Goal: Find specific page/section: Find specific page/section

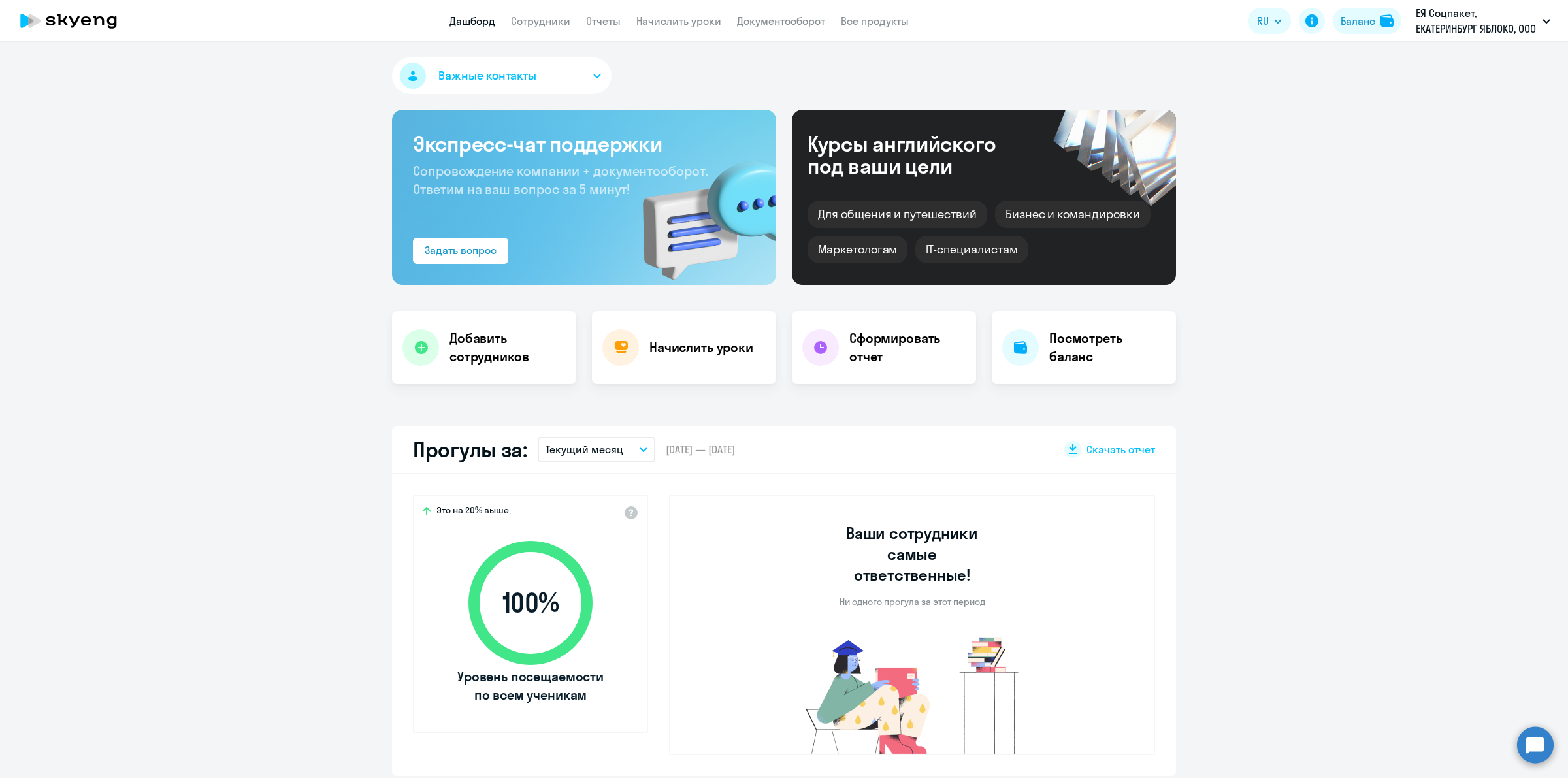
select select "30"
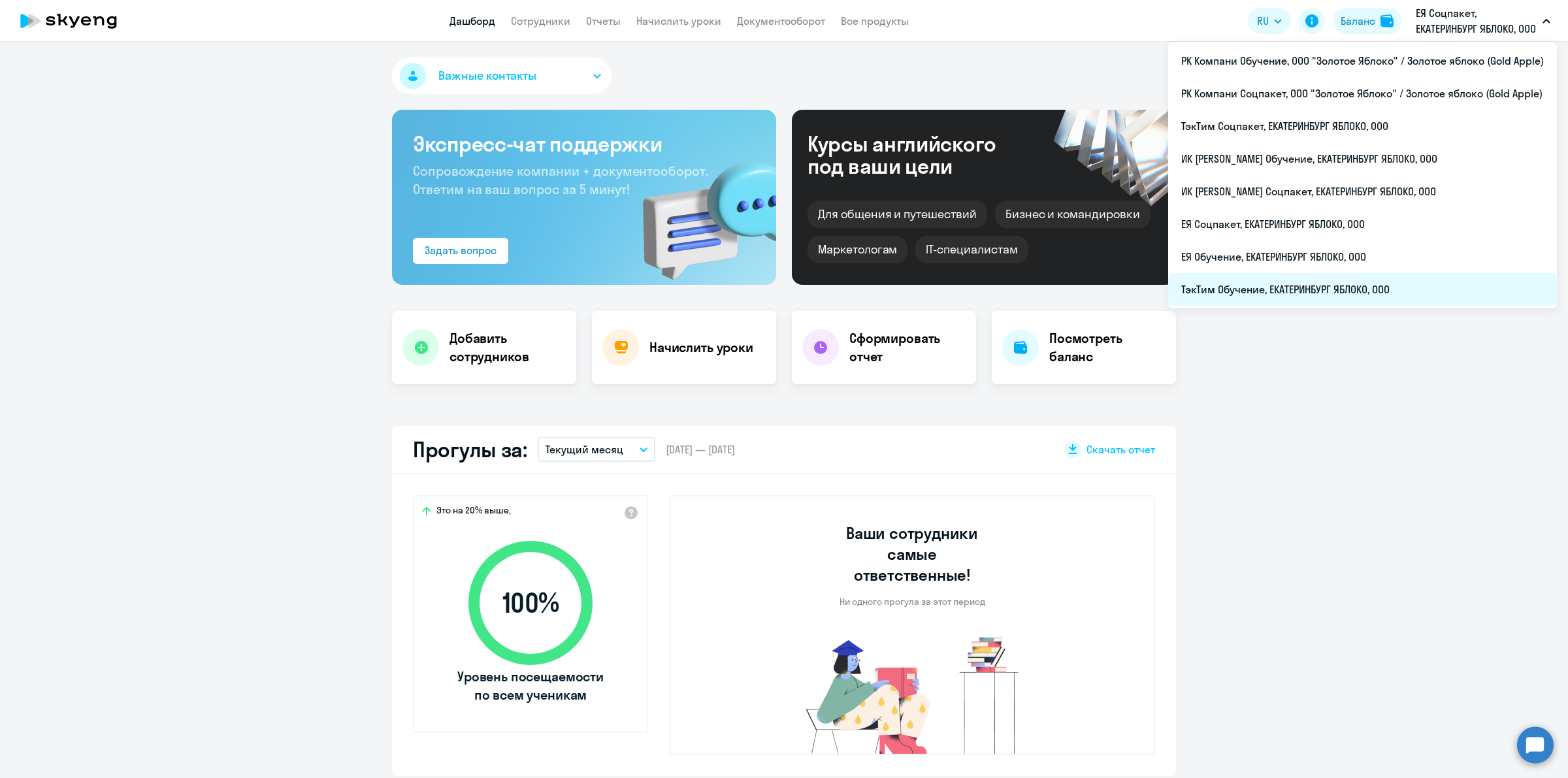
click at [1395, 286] on li "ТэкТим Обучение, ЕКАТЕРИНБУРГ ЯБЛОКО, ООО" at bounding box center [1361, 290] width 388 height 33
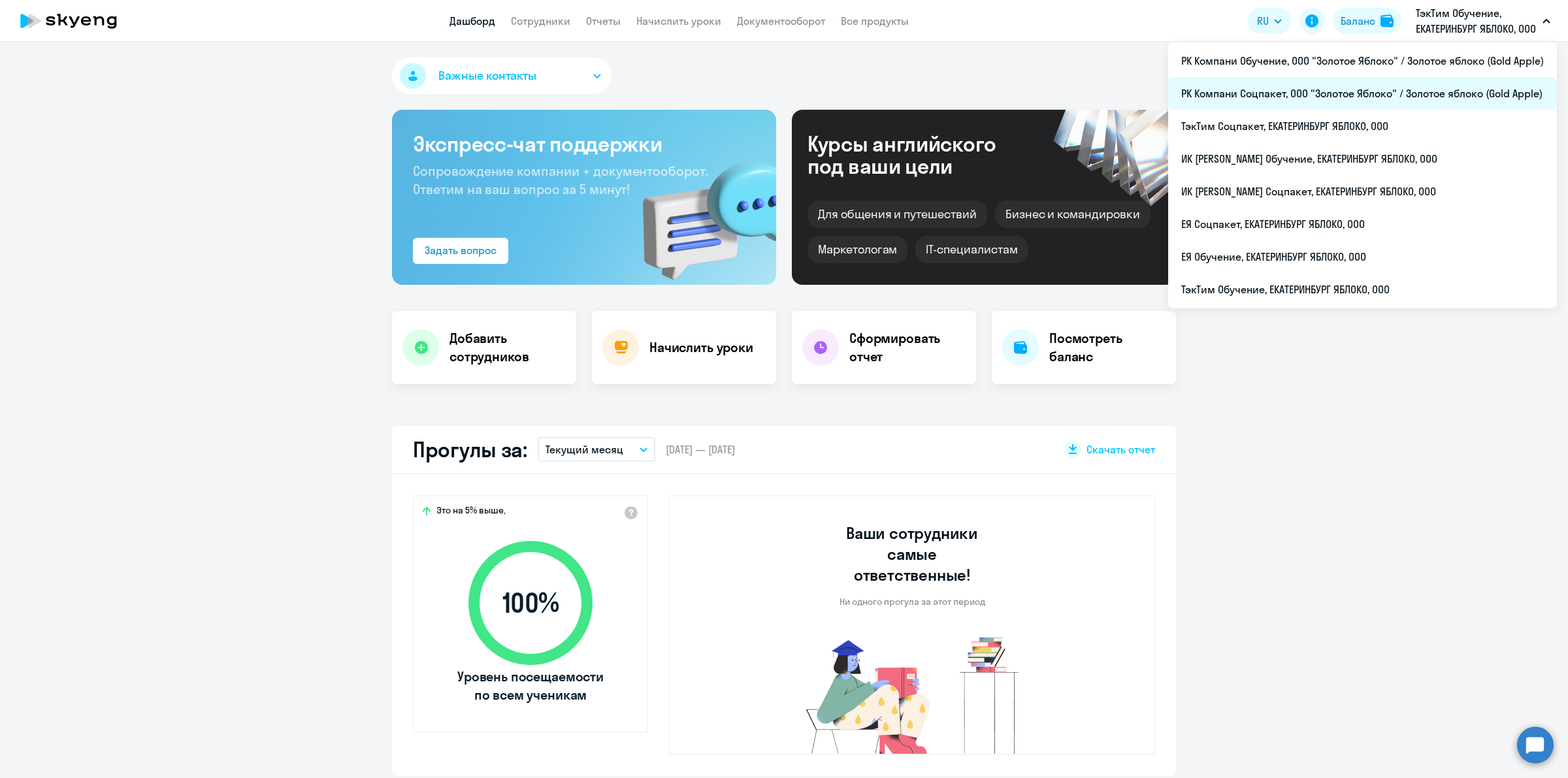
click at [1424, 79] on li "РК Компани Соцпакет, ООО "Золотое Яблоко" / Золотое яблоко (Gold Apple)" at bounding box center [1361, 93] width 388 height 33
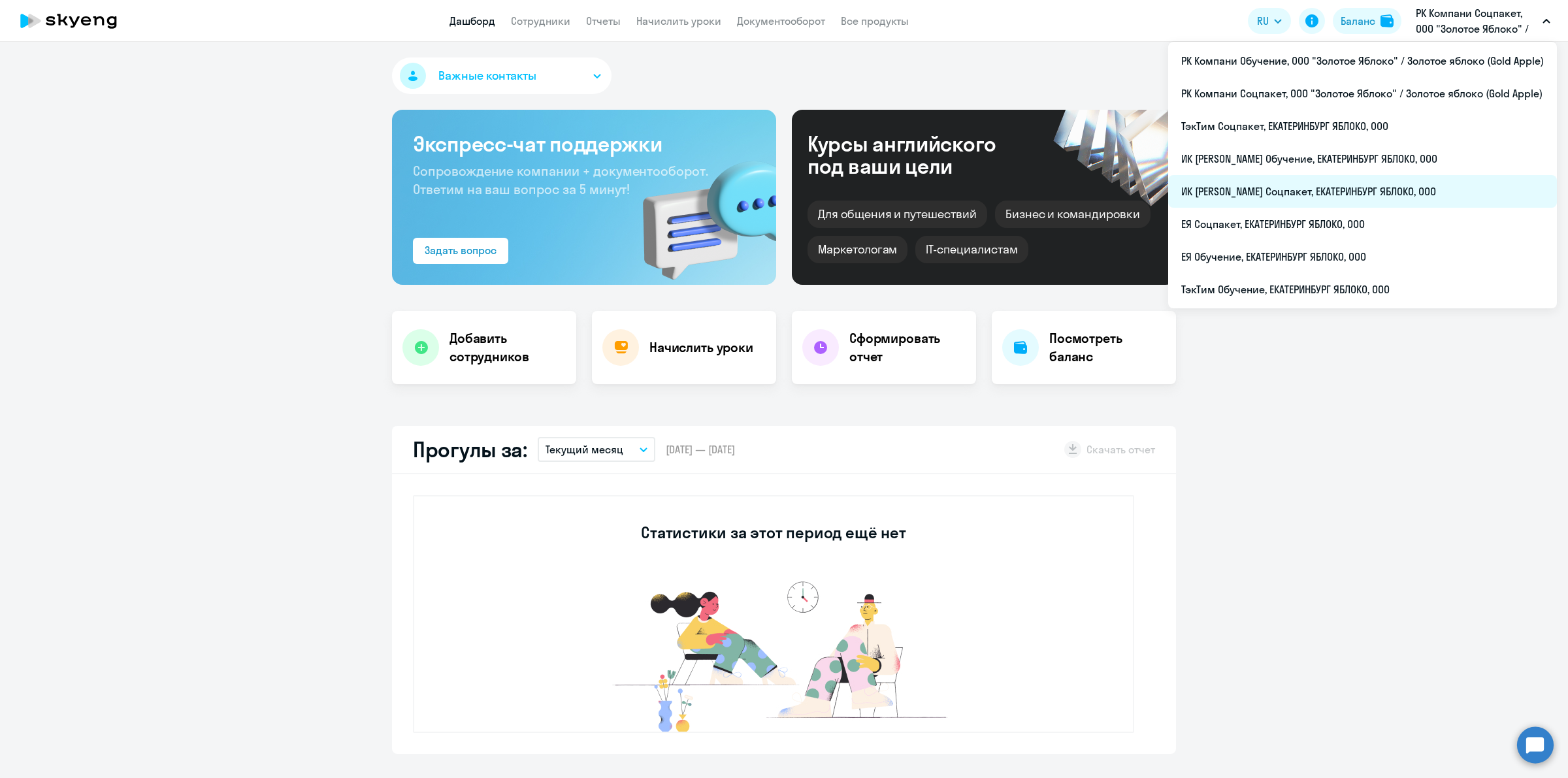
click at [1395, 190] on li "ИК [PERSON_NAME] Соцпакет, ЕКАТЕРИНБУРГ ЯБЛОКО, ООО" at bounding box center [1361, 191] width 388 height 33
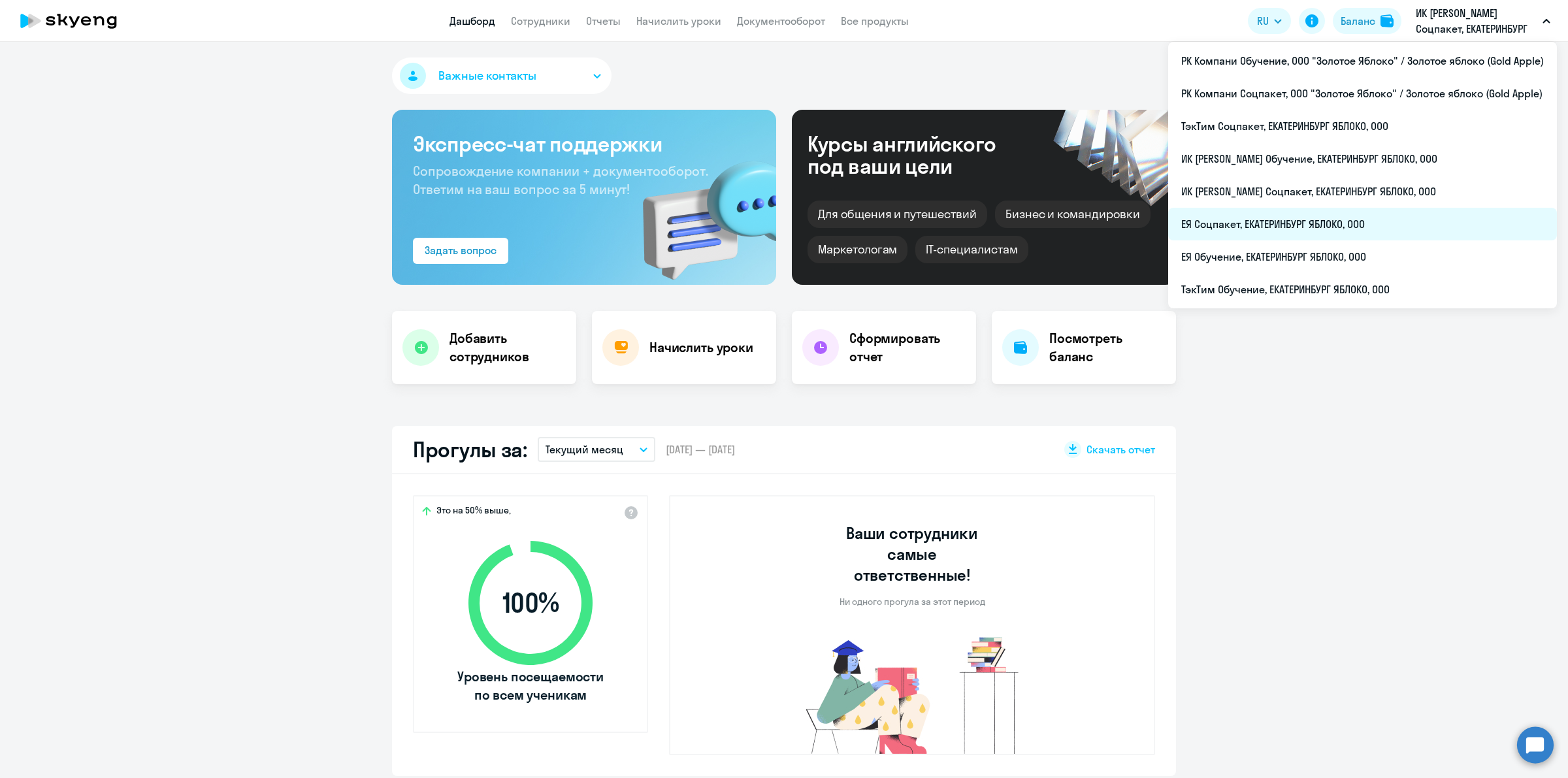
click at [1373, 228] on li "ЕЯ Соцпакет, ЕКАТЕРИНБУРГ ЯБЛОКО, ООО" at bounding box center [1361, 224] width 388 height 33
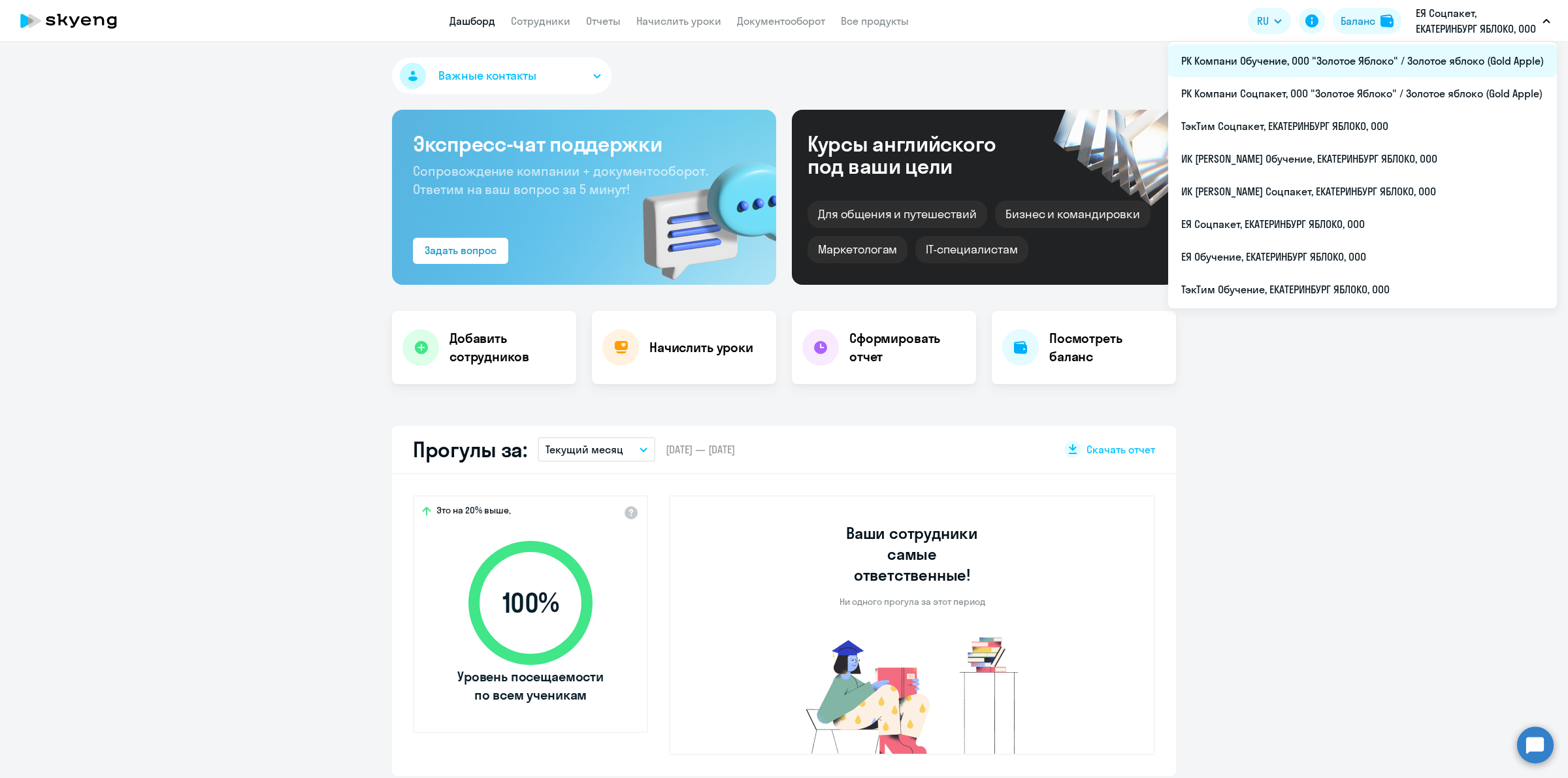
click at [1435, 60] on li "РК Компани Обучение, ООО "Золотое Яблоко" / Золотое яблоко (Gold Apple)" at bounding box center [1361, 61] width 388 height 33
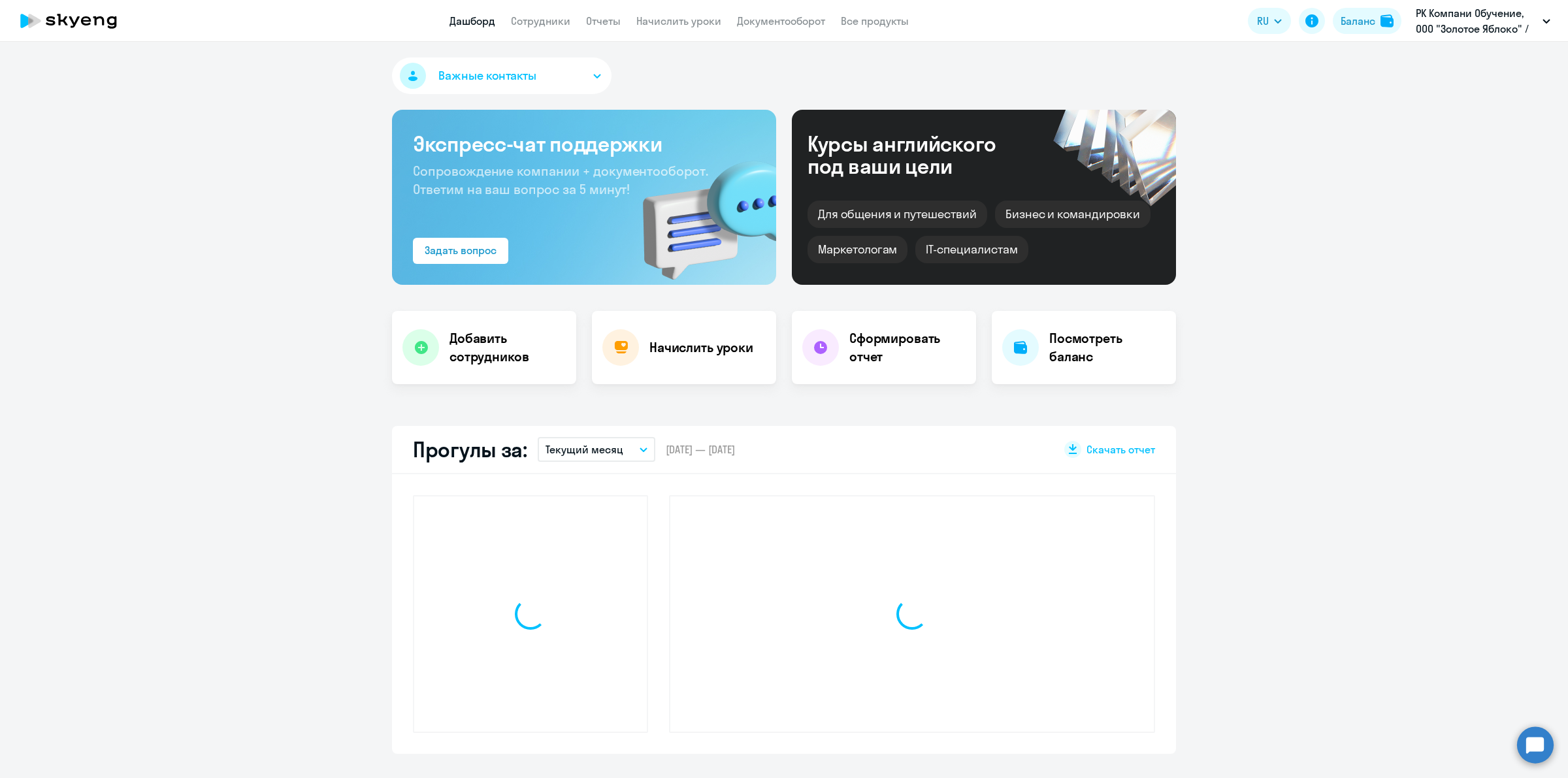
click at [548, 28] on app-menu-item-link "Сотрудники" at bounding box center [541, 21] width 60 height 16
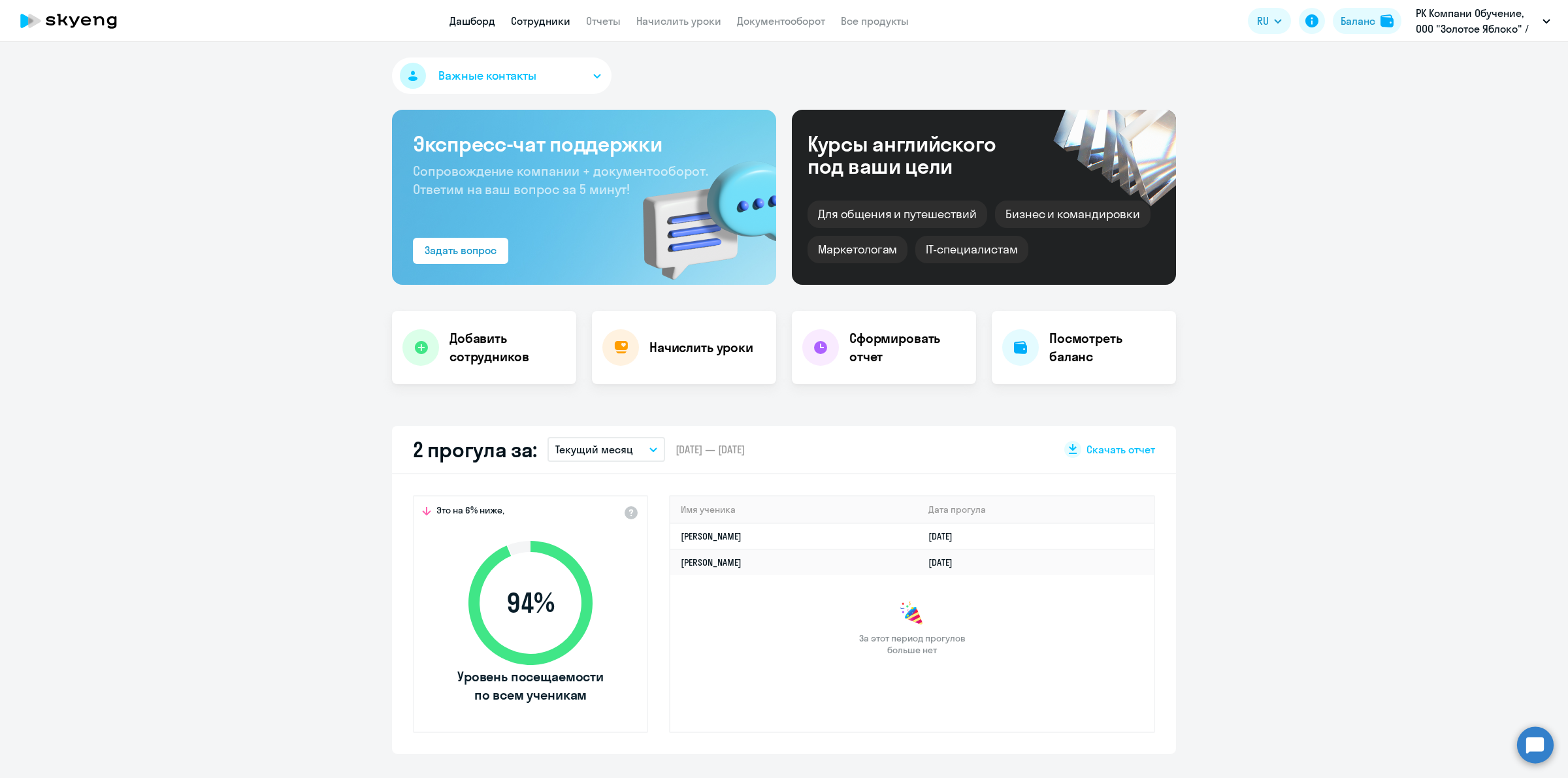
click at [550, 25] on link "Сотрудники" at bounding box center [541, 21] width 60 height 13
select select "30"
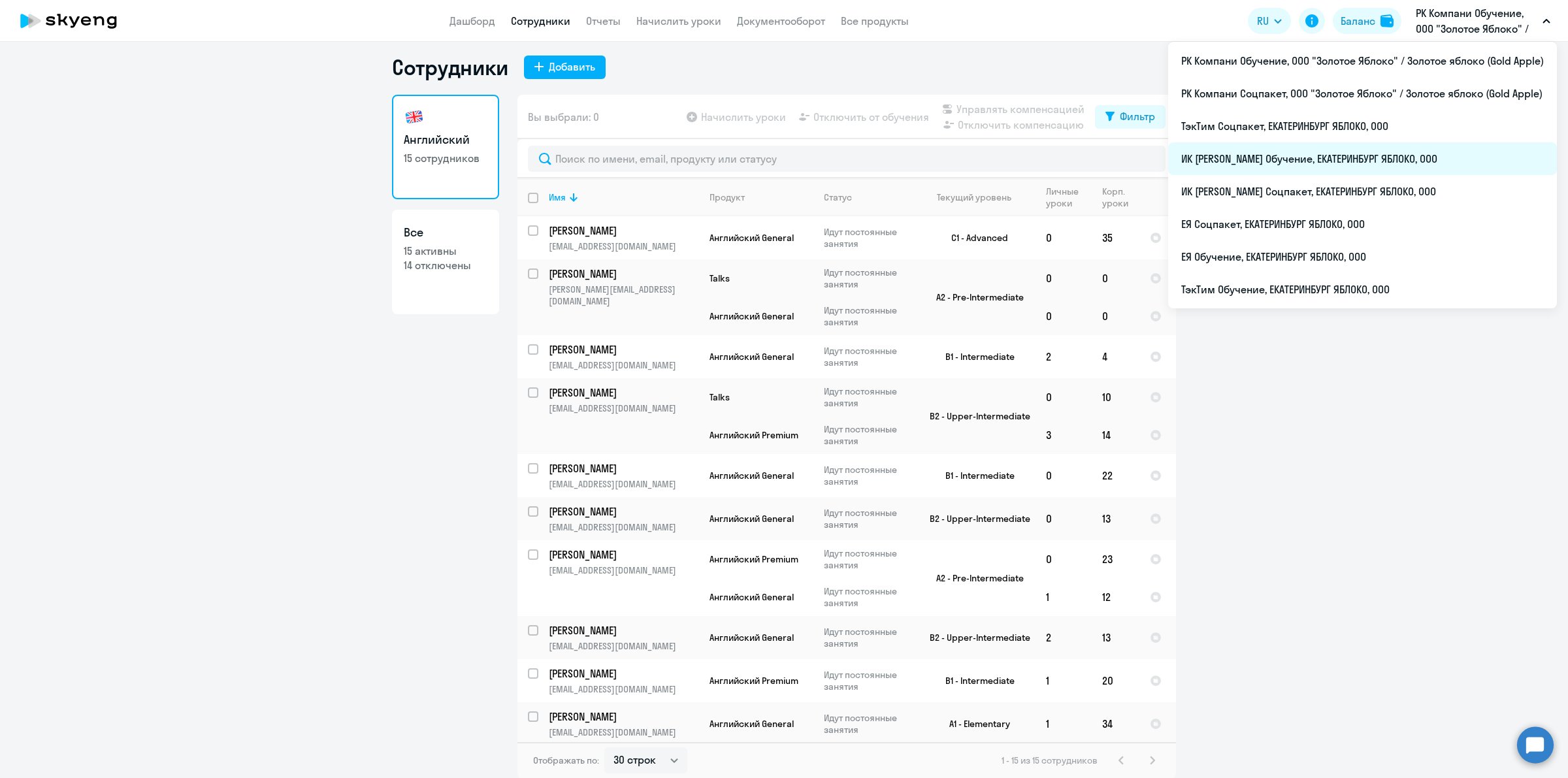
click at [1334, 162] on li "ИК [PERSON_NAME] Обучение, ЕКАТЕРИНБУРГ ЯБЛОКО, ООО" at bounding box center [1361, 159] width 388 height 33
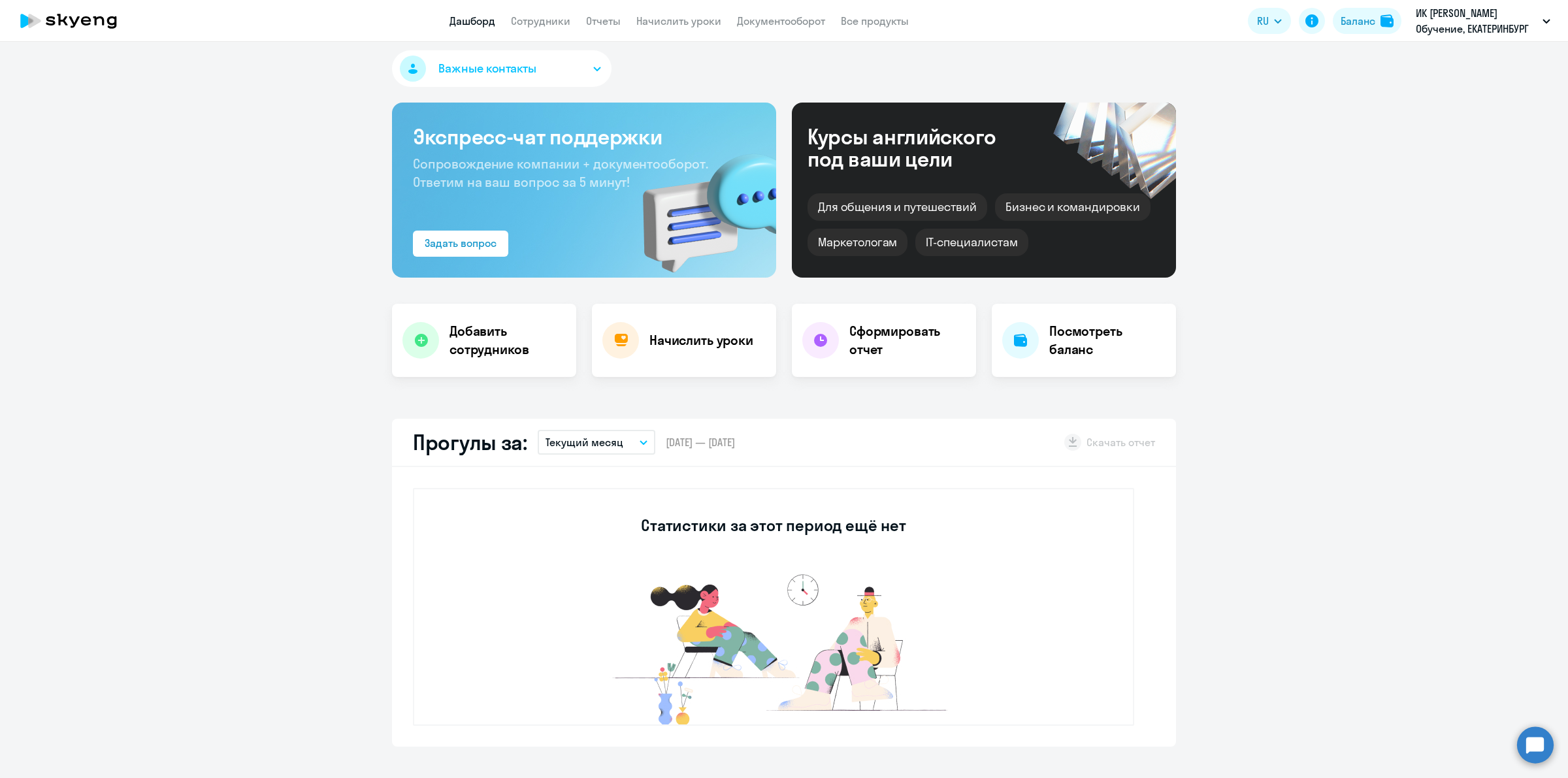
select select "30"
click at [537, 23] on link "Сотрудники" at bounding box center [541, 21] width 60 height 13
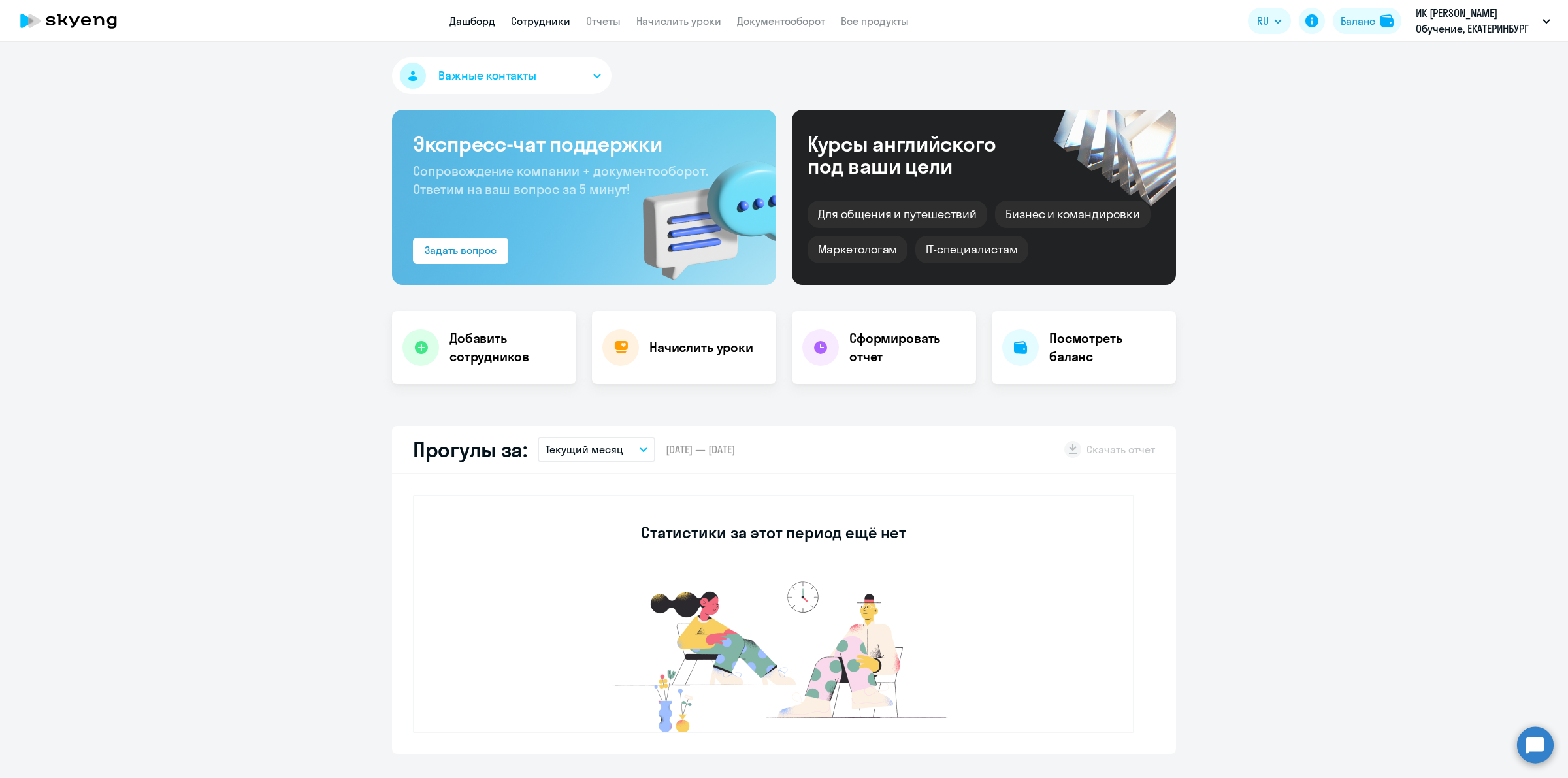
select select "30"
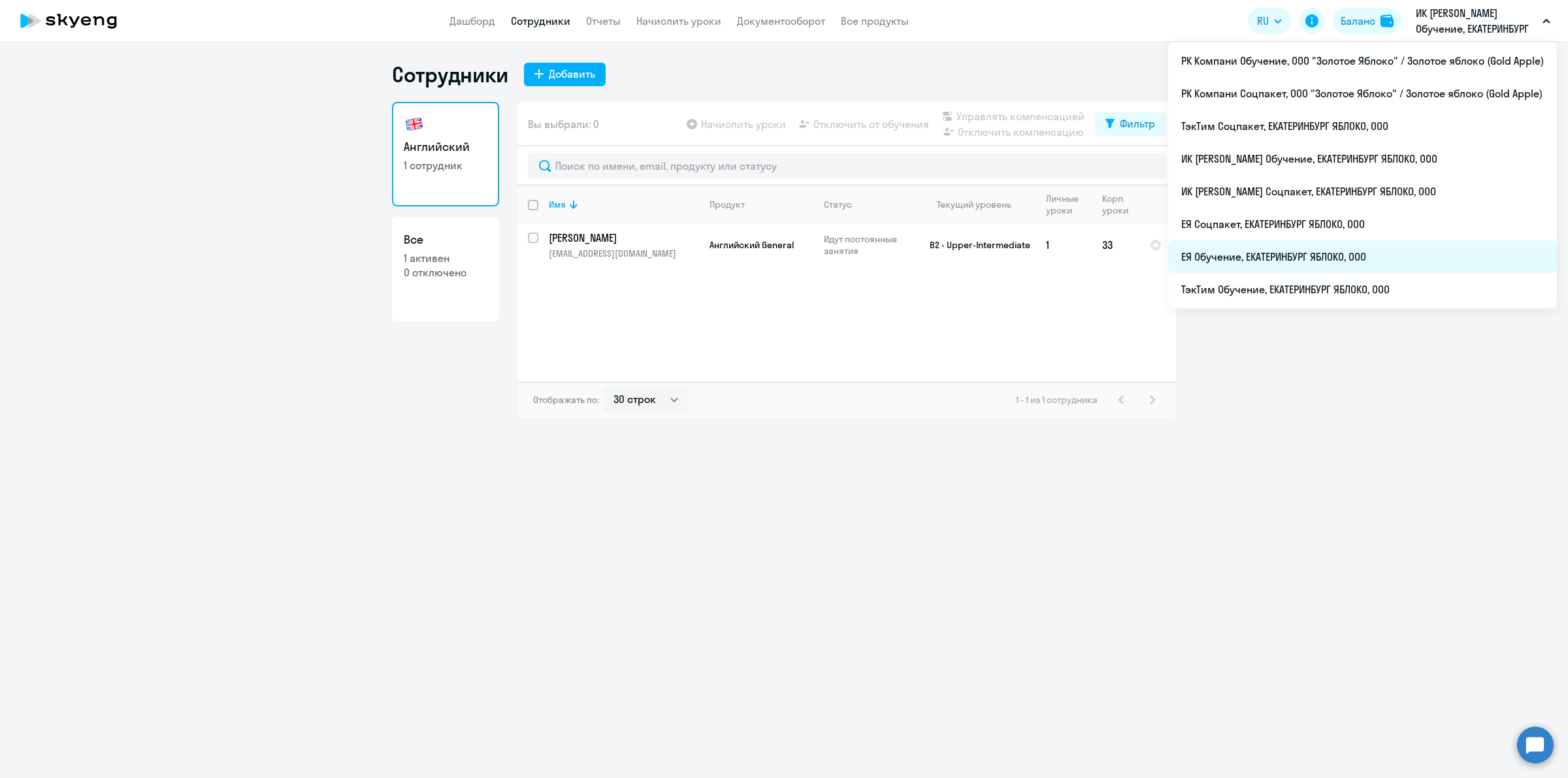
click at [1373, 252] on li "ЕЯ Обучение, ЕКАТЕРИНБУРГ ЯБЛОКО, ООО" at bounding box center [1361, 257] width 388 height 33
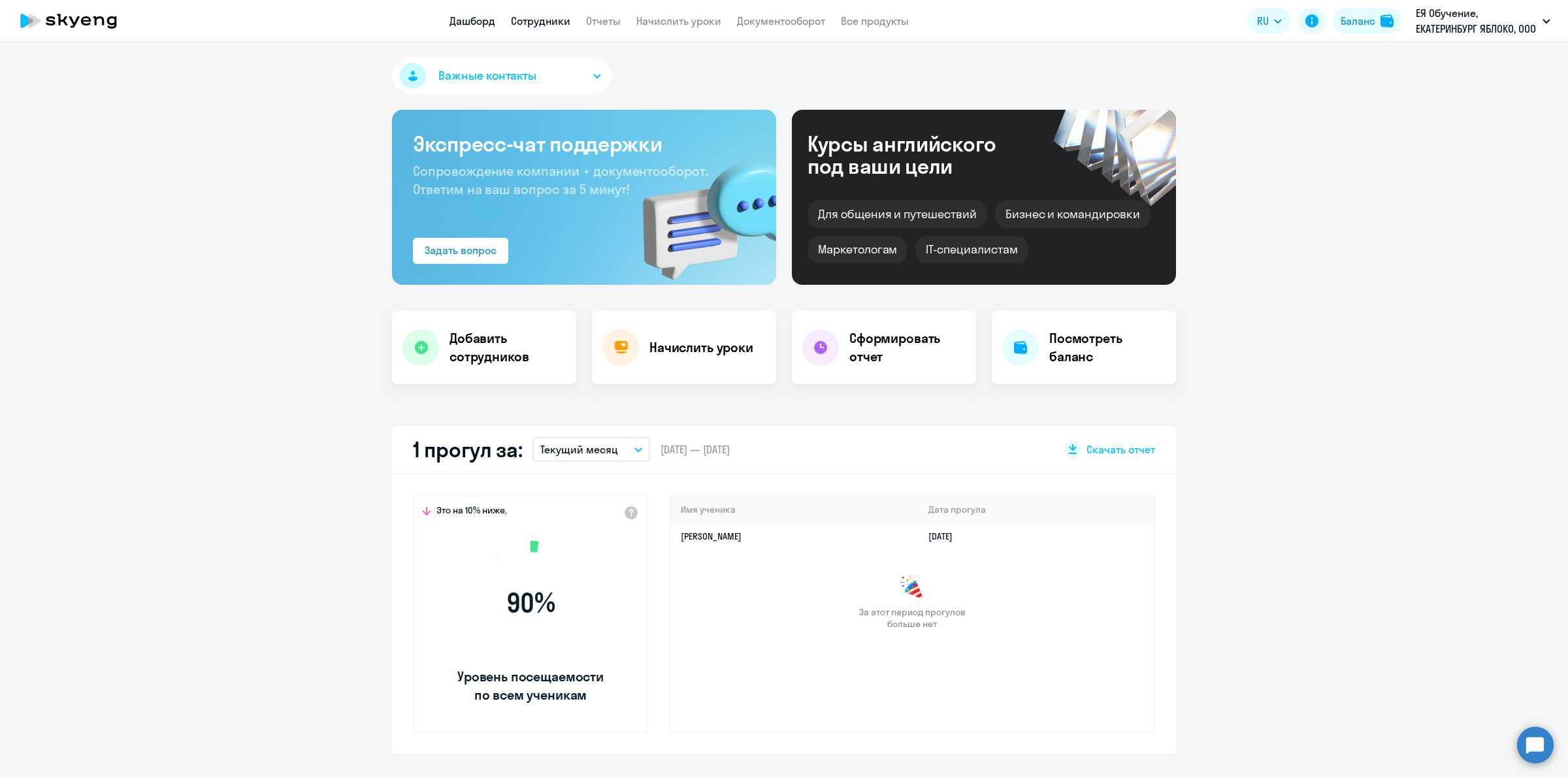
click at [527, 26] on link "Сотрудники" at bounding box center [541, 21] width 60 height 13
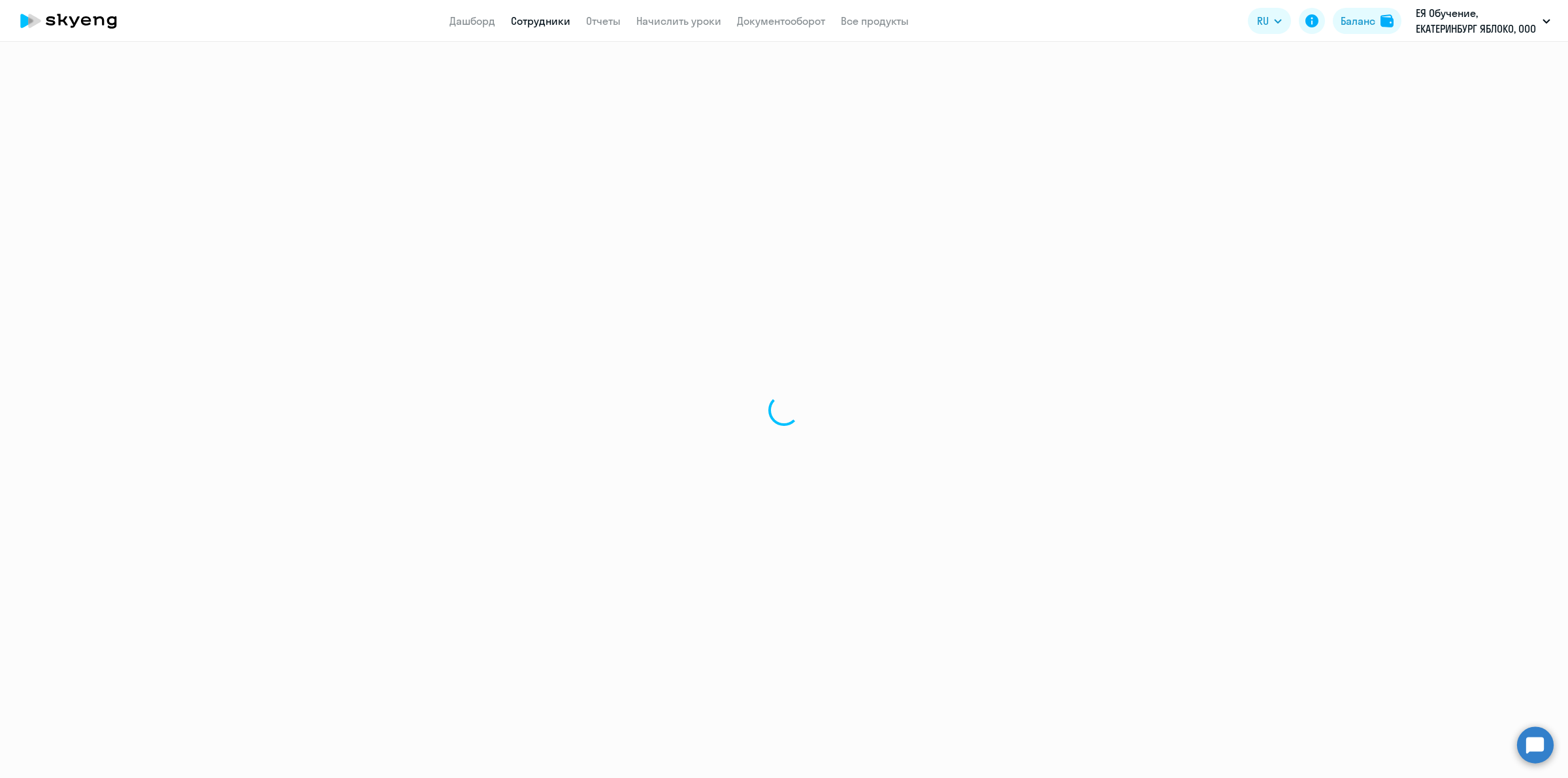
select select "30"
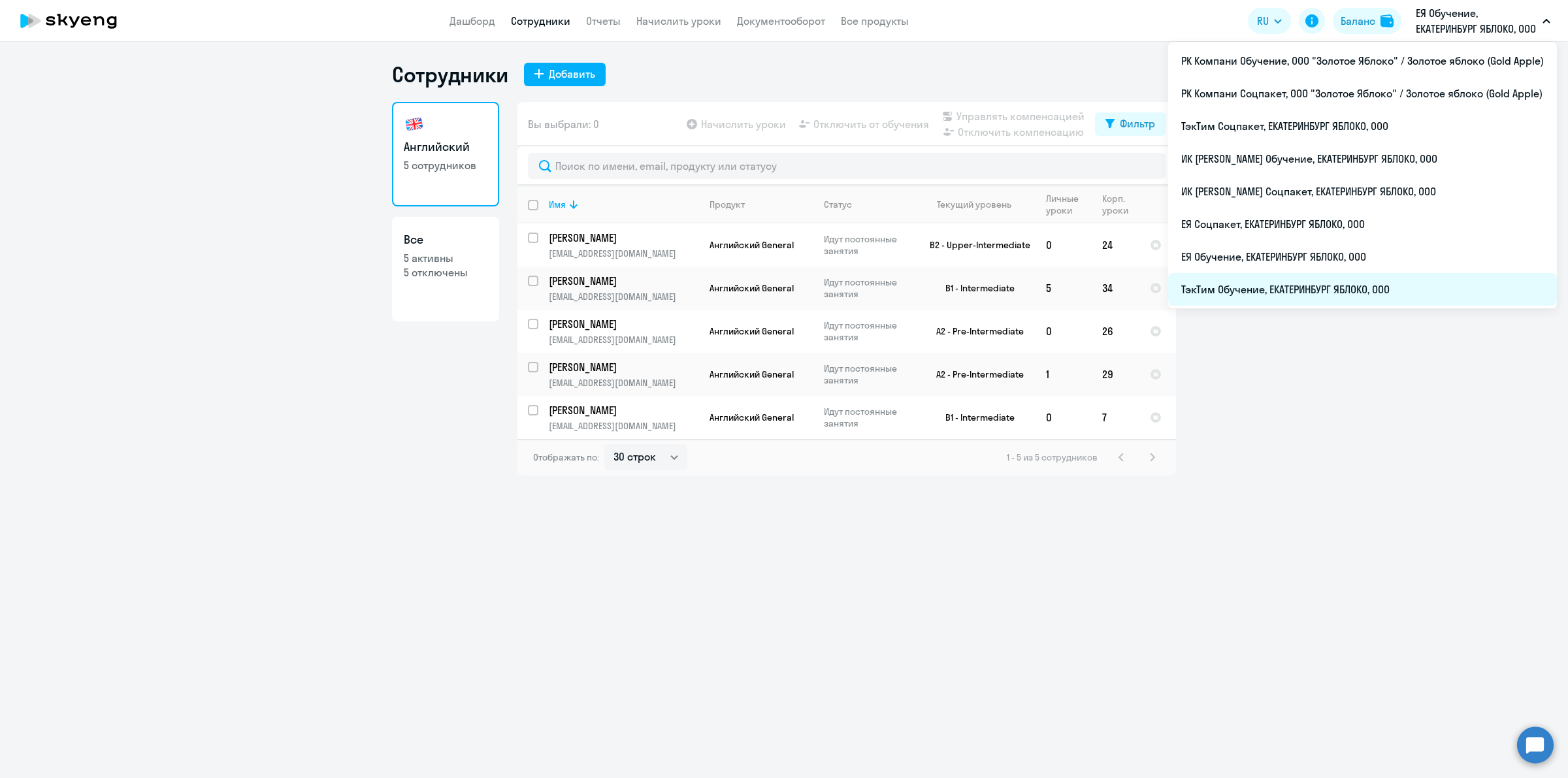
click at [1344, 292] on li "ТэкТим Обучение, ЕКАТЕРИНБУРГ ЯБЛОКО, ООО" at bounding box center [1361, 290] width 388 height 33
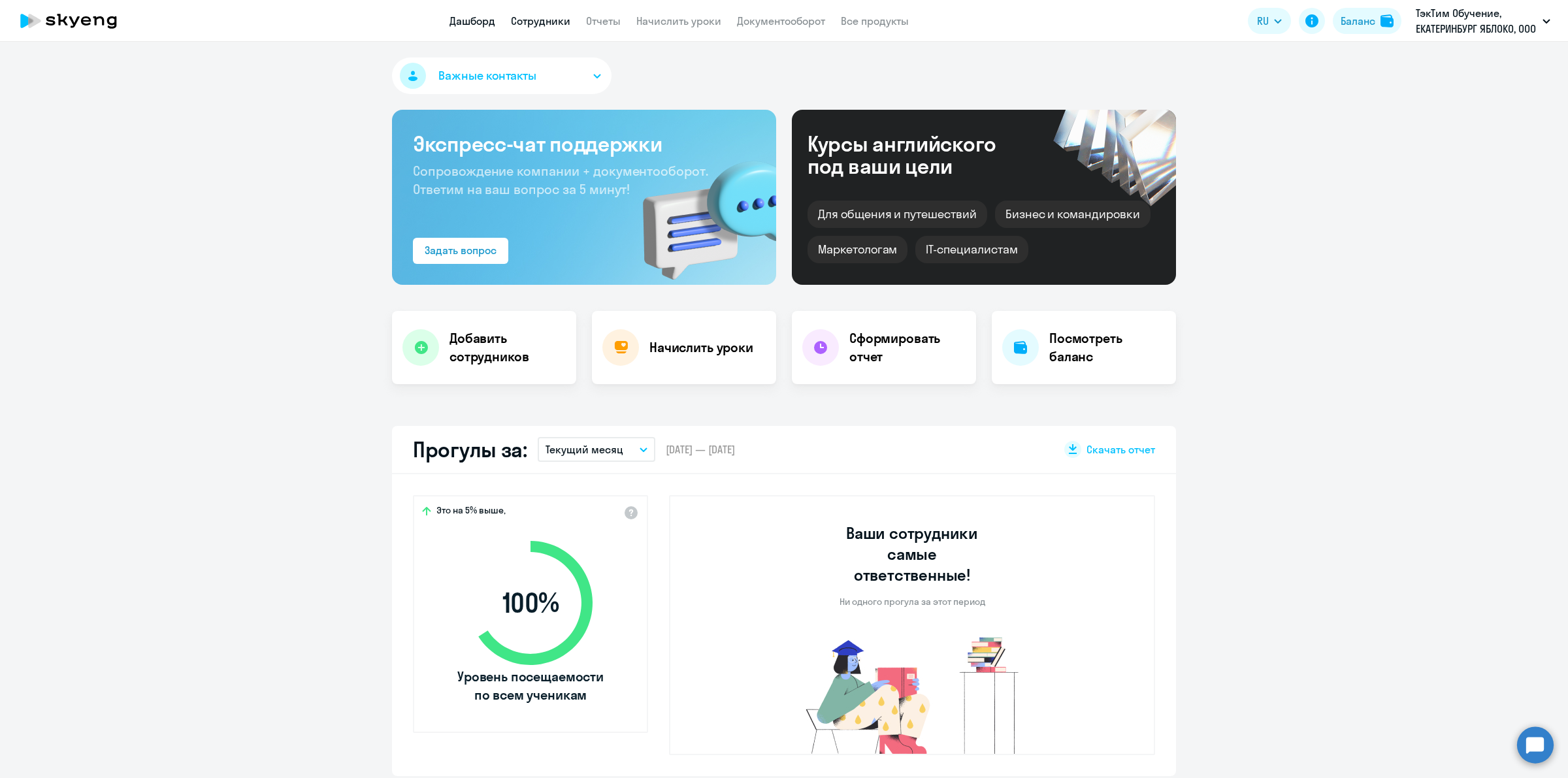
click at [542, 18] on link "Сотрудники" at bounding box center [541, 21] width 60 height 13
select select "30"
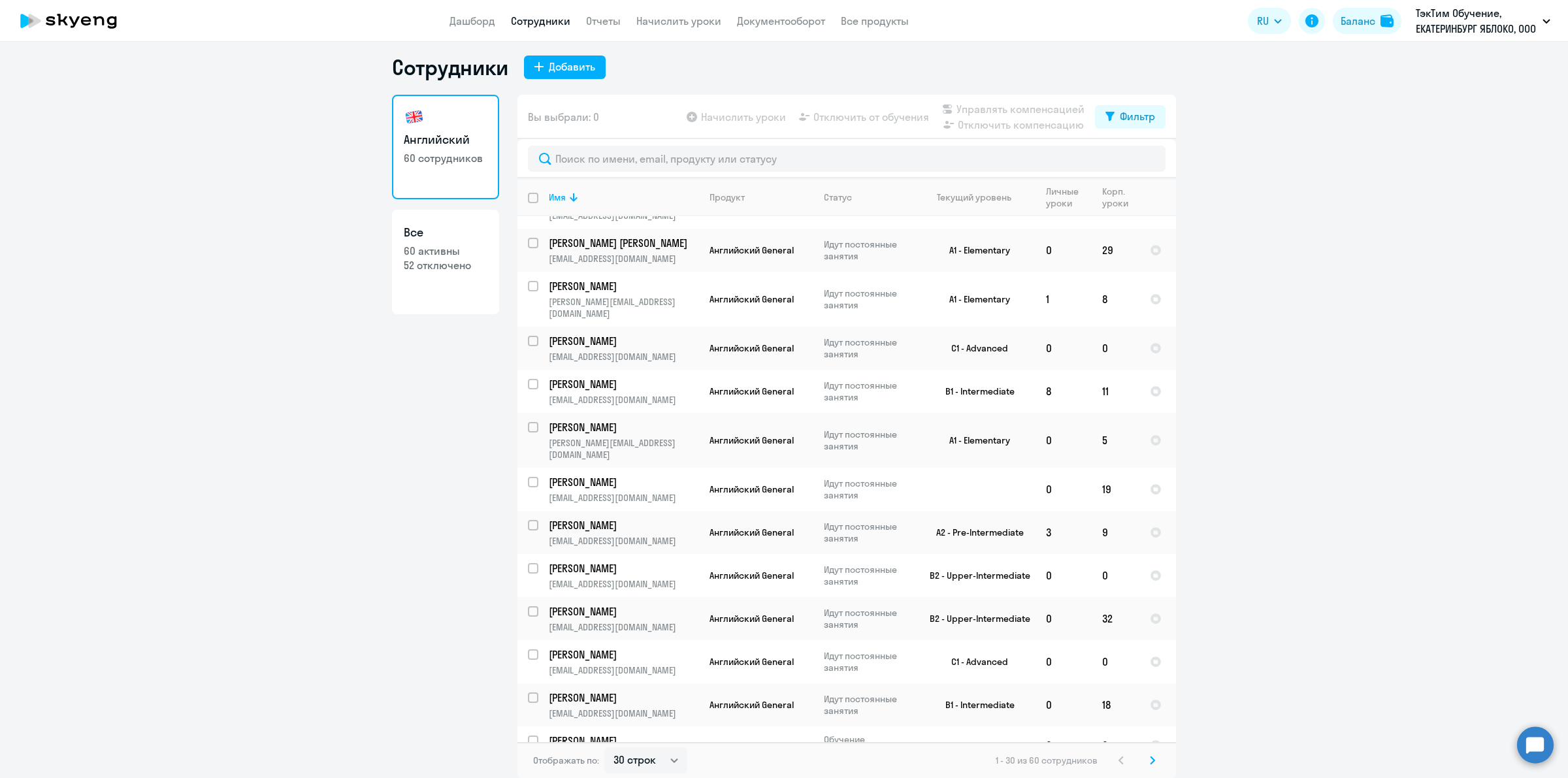
scroll to position [788, 0]
